Goal: Task Accomplishment & Management: Use online tool/utility

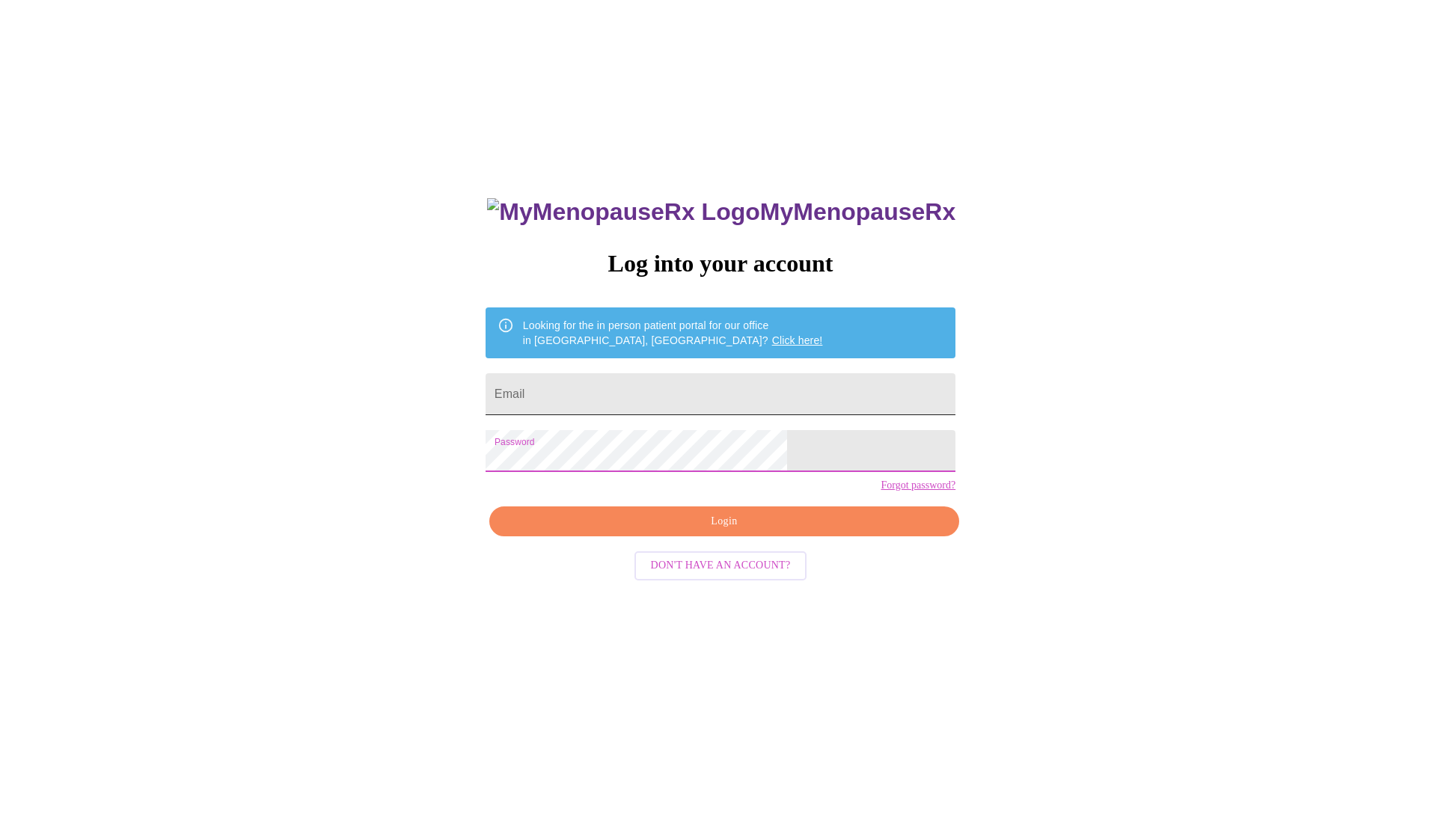
click at [671, 392] on input "Email" at bounding box center [720, 393] width 470 height 42
type input "[EMAIL_ADDRESS][DOMAIN_NAME]"
click at [736, 531] on span "Login" at bounding box center [724, 521] width 435 height 18
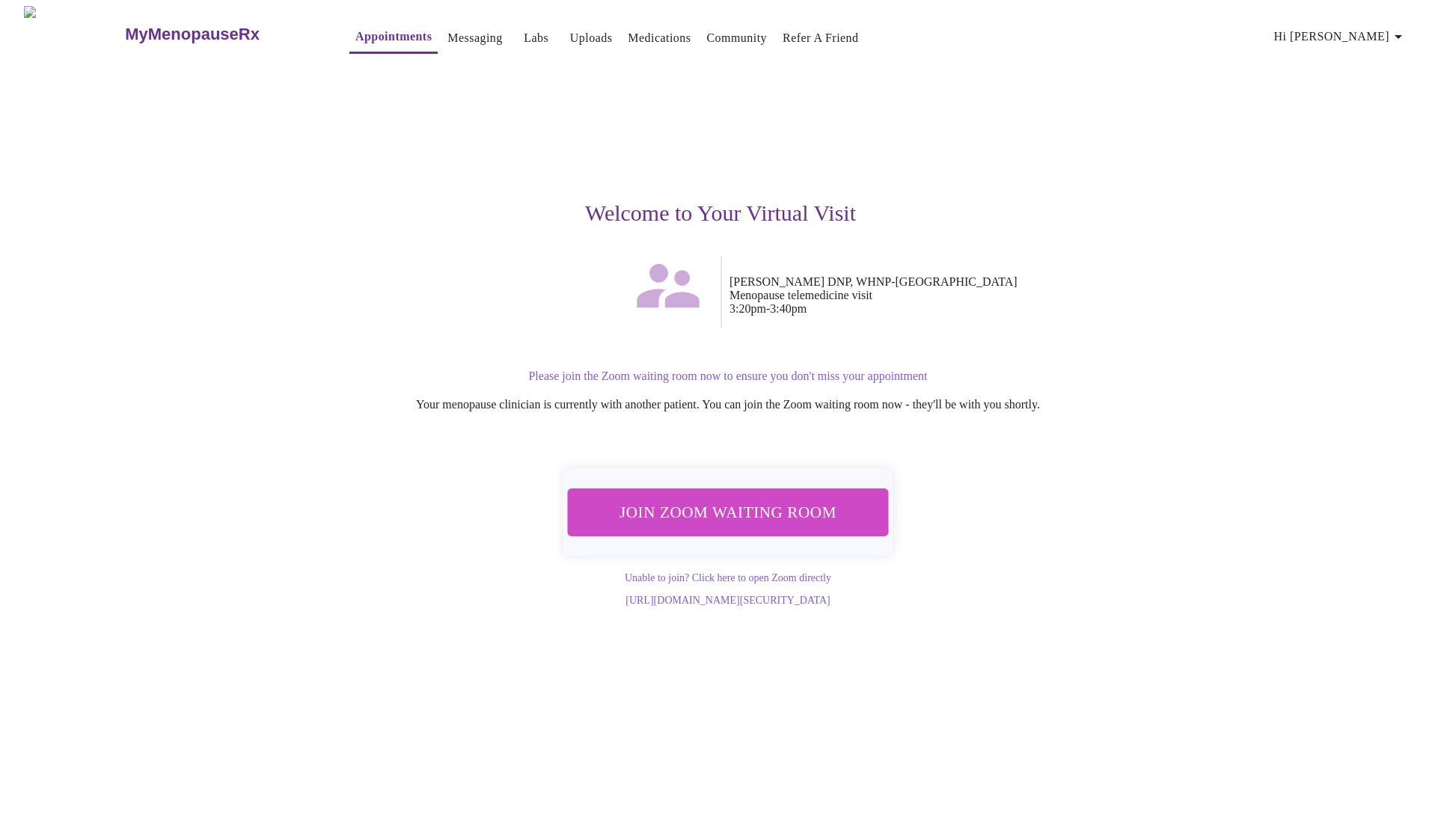
click at [762, 504] on span "Join Zoom Waiting Room" at bounding box center [727, 512] width 295 height 29
